Goal: Task Accomplishment & Management: Manage account settings

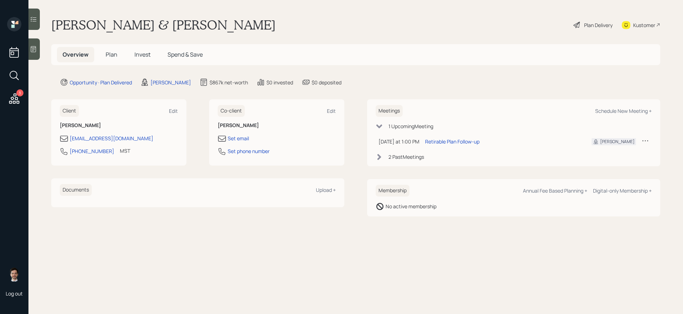
click at [113, 54] on span "Plan" at bounding box center [112, 54] width 12 height 8
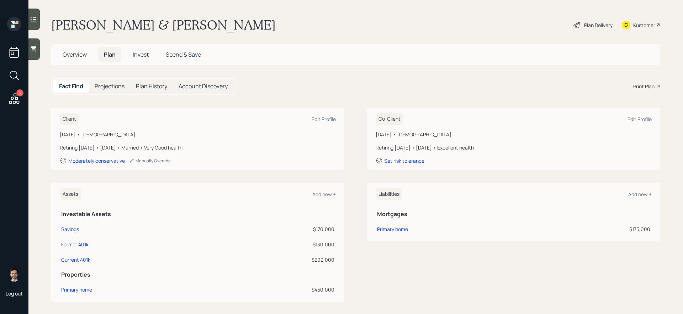
click at [522, 27] on div "Plan Delivery" at bounding box center [598, 24] width 28 height 7
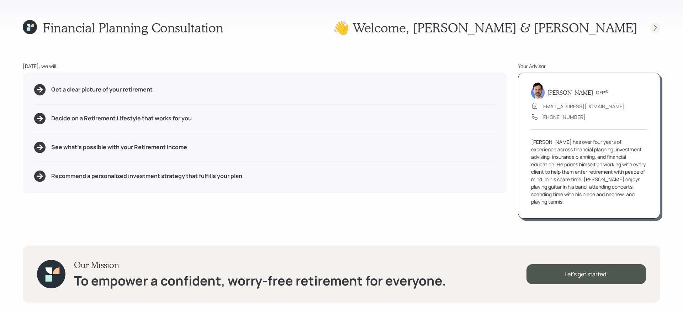
click at [522, 27] on icon at bounding box center [654, 27] width 7 height 7
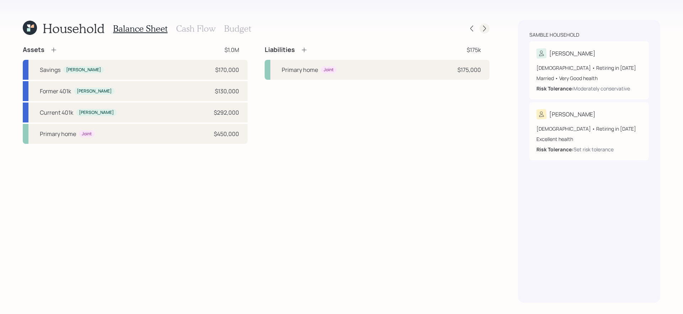
click at [483, 31] on icon at bounding box center [484, 28] width 7 height 7
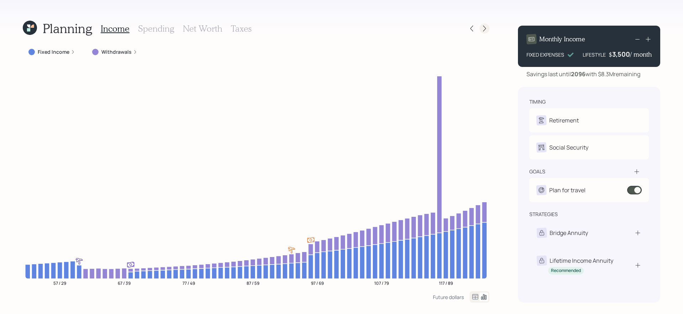
click at [483, 31] on icon at bounding box center [484, 28] width 7 height 7
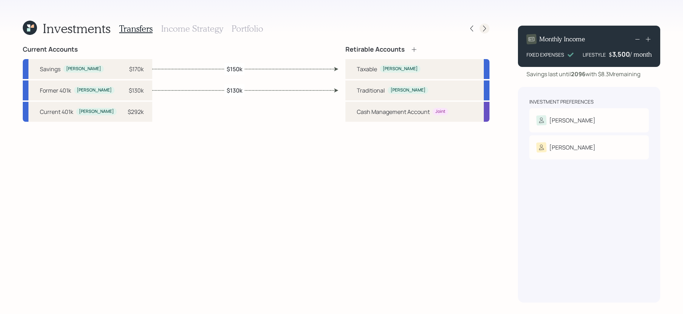
click at [483, 31] on icon at bounding box center [484, 28] width 7 height 7
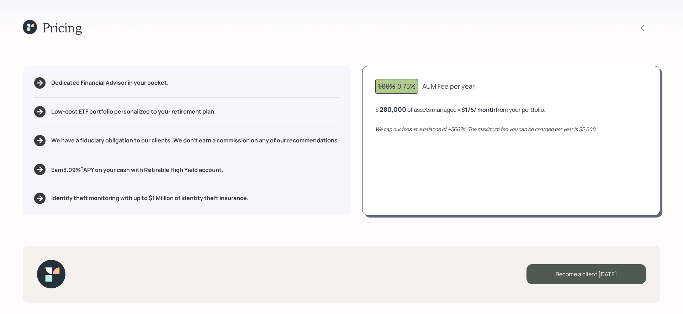
click at [28, 30] on icon at bounding box center [28, 28] width 3 height 3
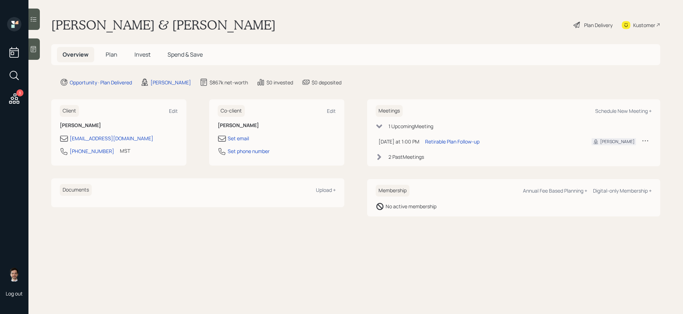
click at [522, 22] on div "Plan Delivery" at bounding box center [598, 24] width 28 height 7
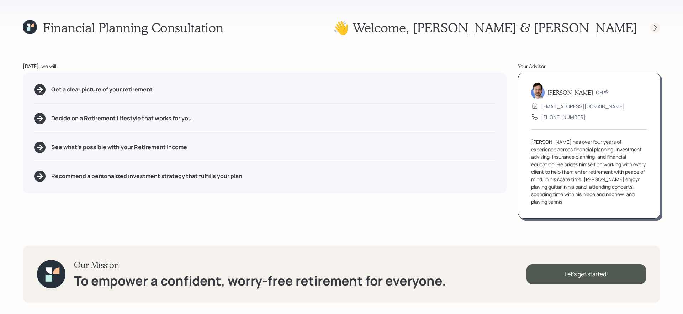
click at [522, 26] on icon at bounding box center [654, 27] width 7 height 7
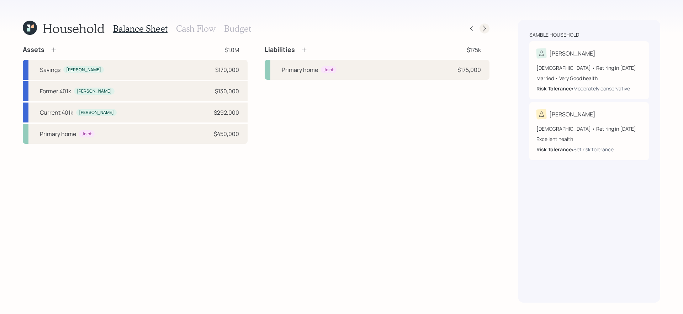
click at [485, 28] on icon at bounding box center [484, 29] width 3 height 6
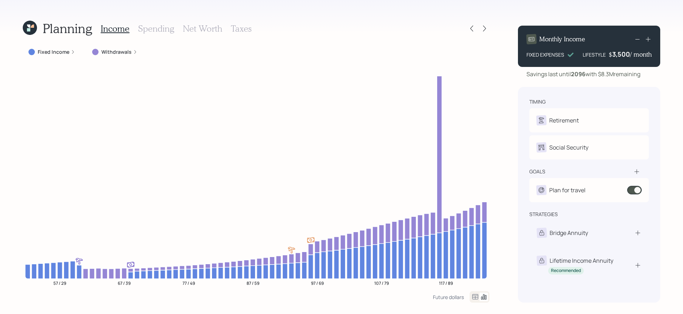
click at [485, 28] on icon at bounding box center [484, 29] width 3 height 6
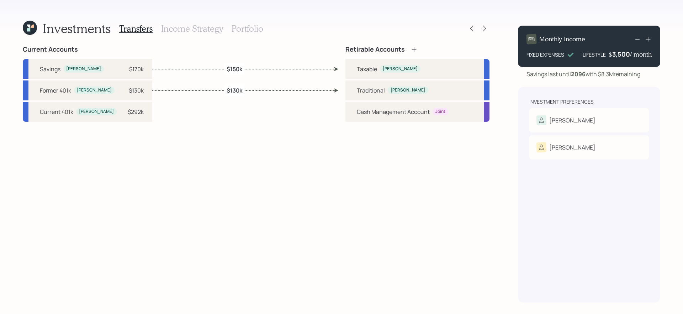
click at [485, 28] on icon at bounding box center [484, 29] width 3 height 6
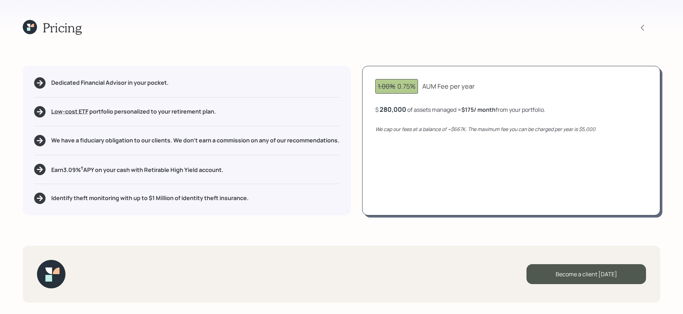
click at [522, 29] on div at bounding box center [648, 28] width 23 height 10
click at [522, 28] on icon at bounding box center [642, 27] width 7 height 7
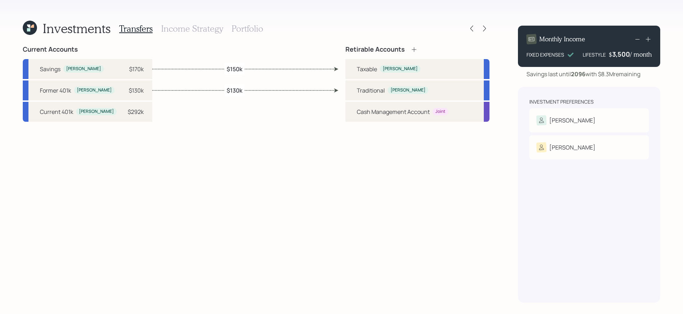
click at [248, 28] on h3 "Portfolio" at bounding box center [247, 28] width 32 height 10
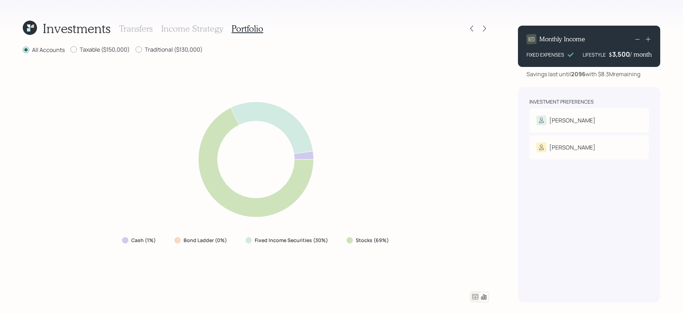
click at [474, 265] on icon at bounding box center [475, 296] width 9 height 9
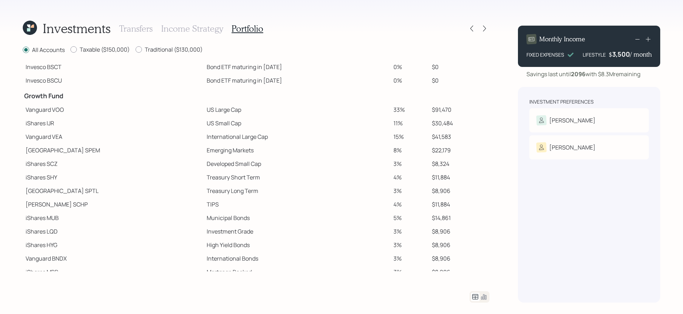
scroll to position [102, 0]
drag, startPoint x: 156, startPoint y: 111, endPoint x: 461, endPoint y: 111, distance: 304.4
click at [461, 111] on tr "Vanguard VOO US Large Cap 33% $91,470" at bounding box center [256, 109] width 467 height 14
click at [415, 123] on td "11%" at bounding box center [409, 123] width 39 height 14
drag, startPoint x: 462, startPoint y: 126, endPoint x: 172, endPoint y: 126, distance: 289.8
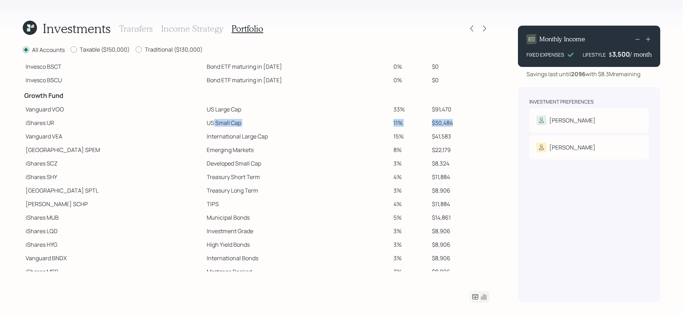
click at [172, 126] on tr "iShares IJR US Small Cap 11% $30,484" at bounding box center [256, 123] width 467 height 14
click at [204, 136] on td "International Large Cap" at bounding box center [297, 136] width 187 height 14
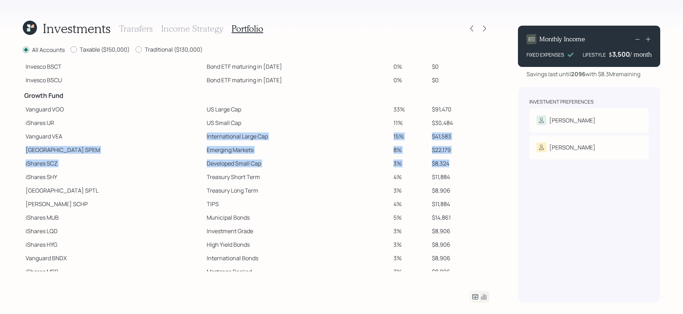
drag, startPoint x: 161, startPoint y: 137, endPoint x: 458, endPoint y: 165, distance: 298.6
click at [458, 165] on tbody "Spend Fund CASH Cash (Account Management) 1% $2,800 Stability Fund Invesco BSCP…" at bounding box center [256, 119] width 467 height 317
click at [204, 167] on td "Developed Small Cap" at bounding box center [297, 163] width 187 height 14
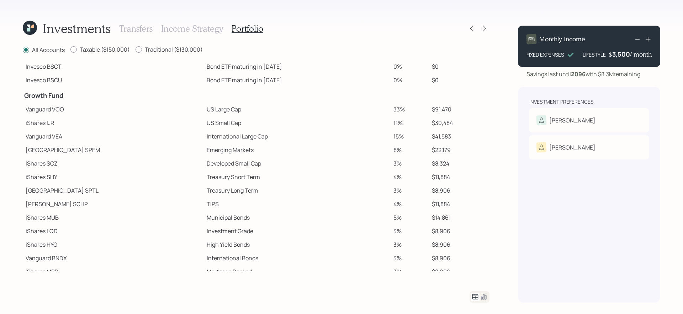
click at [29, 26] on icon at bounding box center [28, 26] width 3 height 3
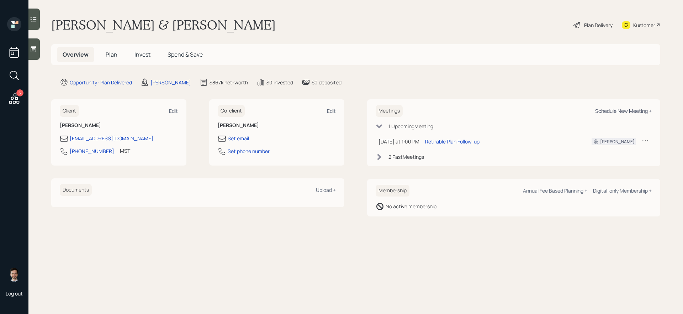
click at [522, 110] on div "Schedule New Meeting +" at bounding box center [623, 110] width 57 height 7
select select "ef6b64e1-8f62-4a74-b865-a7df4b35b836"
